Goal: Transaction & Acquisition: Purchase product/service

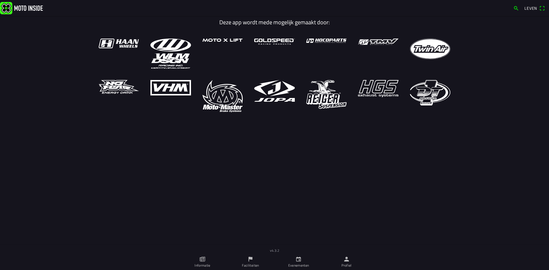
click at [533, 8] on font "Leven" at bounding box center [530, 8] width 13 height 6
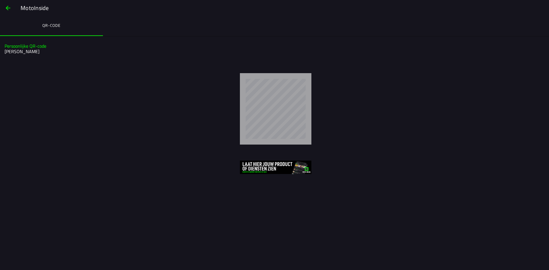
click at [7, 7] on span "button" at bounding box center [8, 8] width 7 height 14
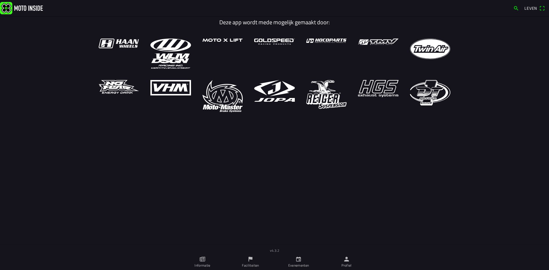
click at [298, 260] on icon "kalender" at bounding box center [298, 259] width 6 height 6
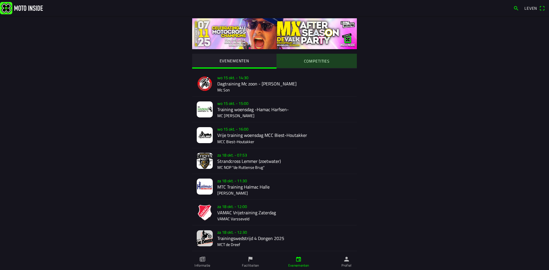
click at [320, 63] on font "COMPETITIES" at bounding box center [317, 61] width 26 height 6
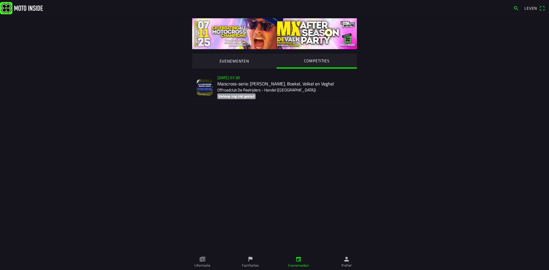
click at [228, 89] on div "[DATE] 07:30 Maiscross-serie: [PERSON_NAME], Boekel, Volkel en Veghel Offroadcl…" at bounding box center [284, 87] width 135 height 33
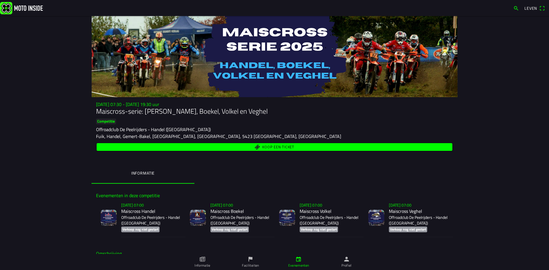
click at [270, 147] on font "Koop een ticket" at bounding box center [278, 147] width 32 height 6
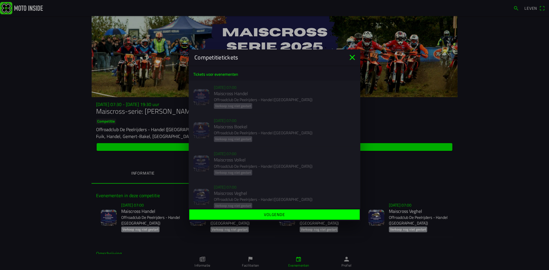
click at [353, 57] on icon "dichtbij" at bounding box center [352, 57] width 9 height 9
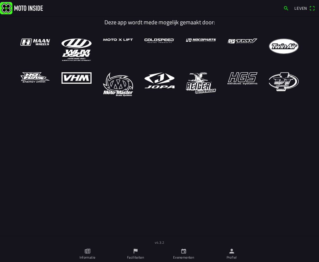
click at [299, 8] on font "Leven" at bounding box center [300, 8] width 13 height 6
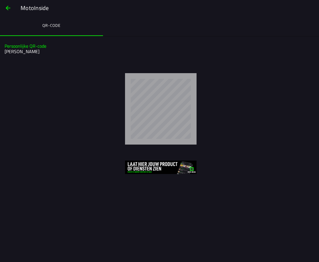
click at [11, 7] on span "button" at bounding box center [8, 8] width 7 height 14
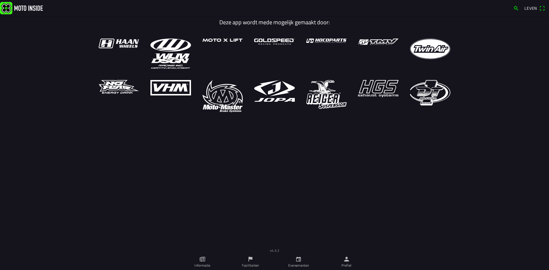
click at [300, 259] on icon "kalender" at bounding box center [298, 259] width 6 height 6
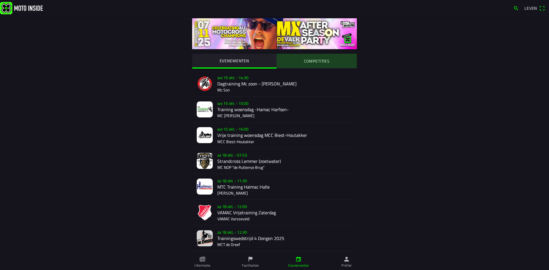
click at [316, 59] on font "COMPETITIES" at bounding box center [317, 61] width 26 height 6
